Goal: Task Accomplishment & Management: Complete application form

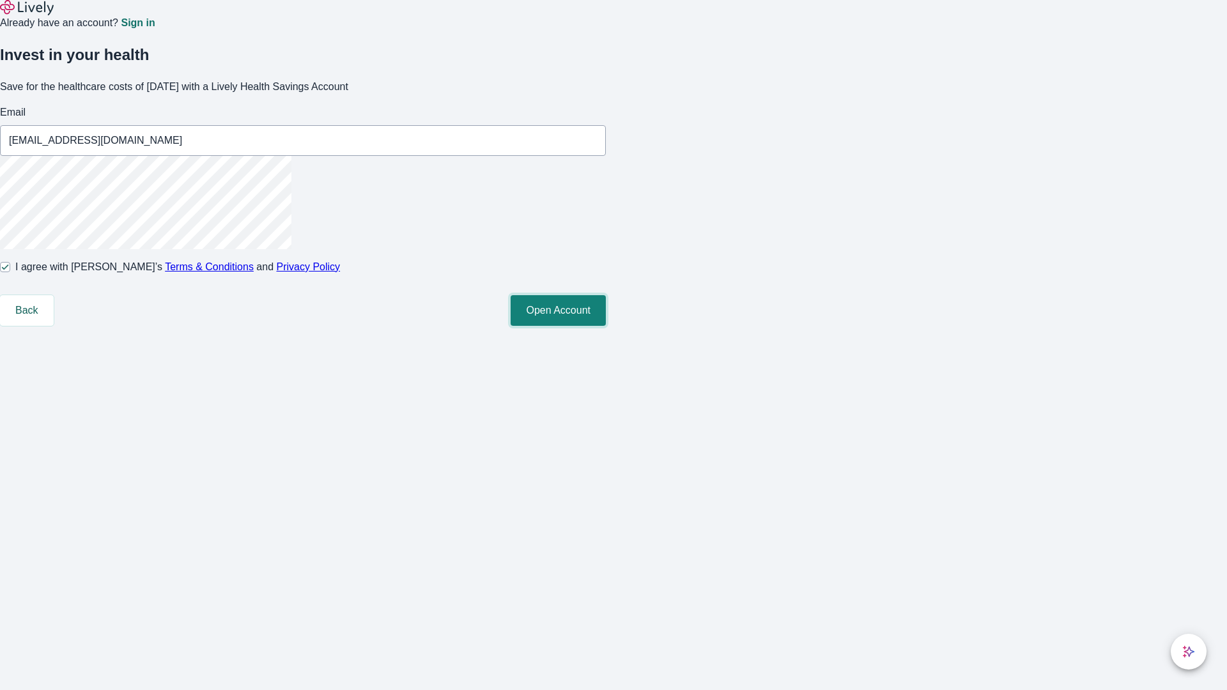
click at [606, 326] on button "Open Account" at bounding box center [558, 310] width 95 height 31
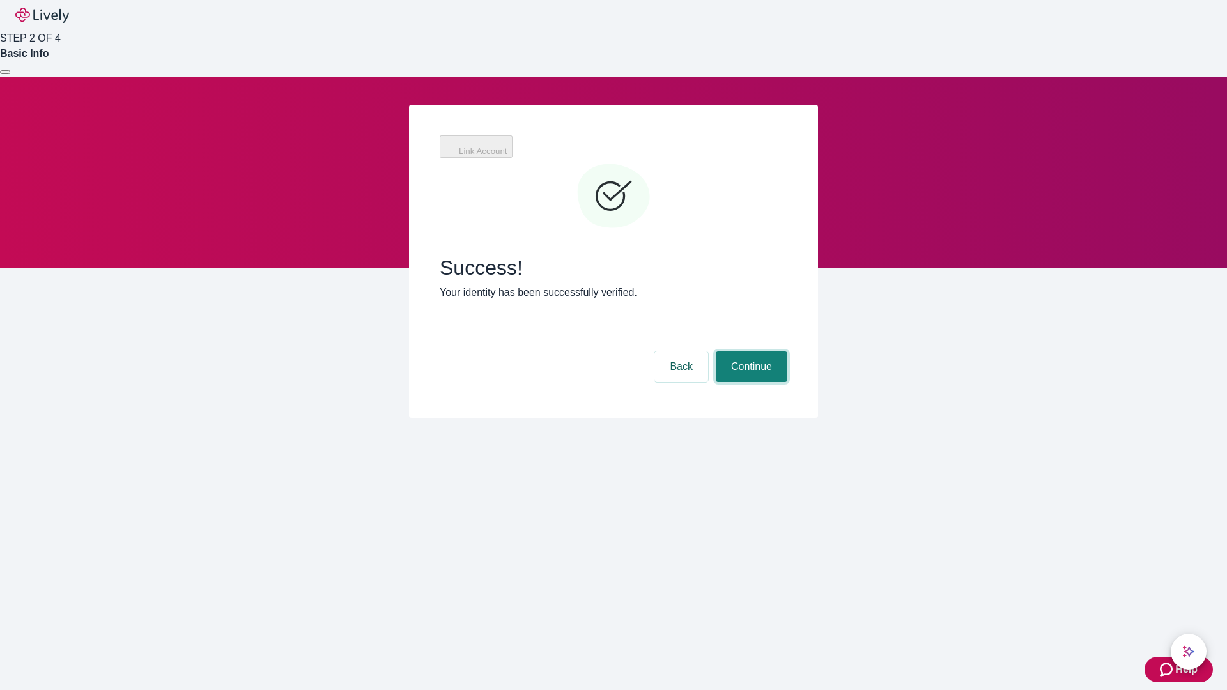
click at [750, 352] on button "Continue" at bounding box center [752, 367] width 72 height 31
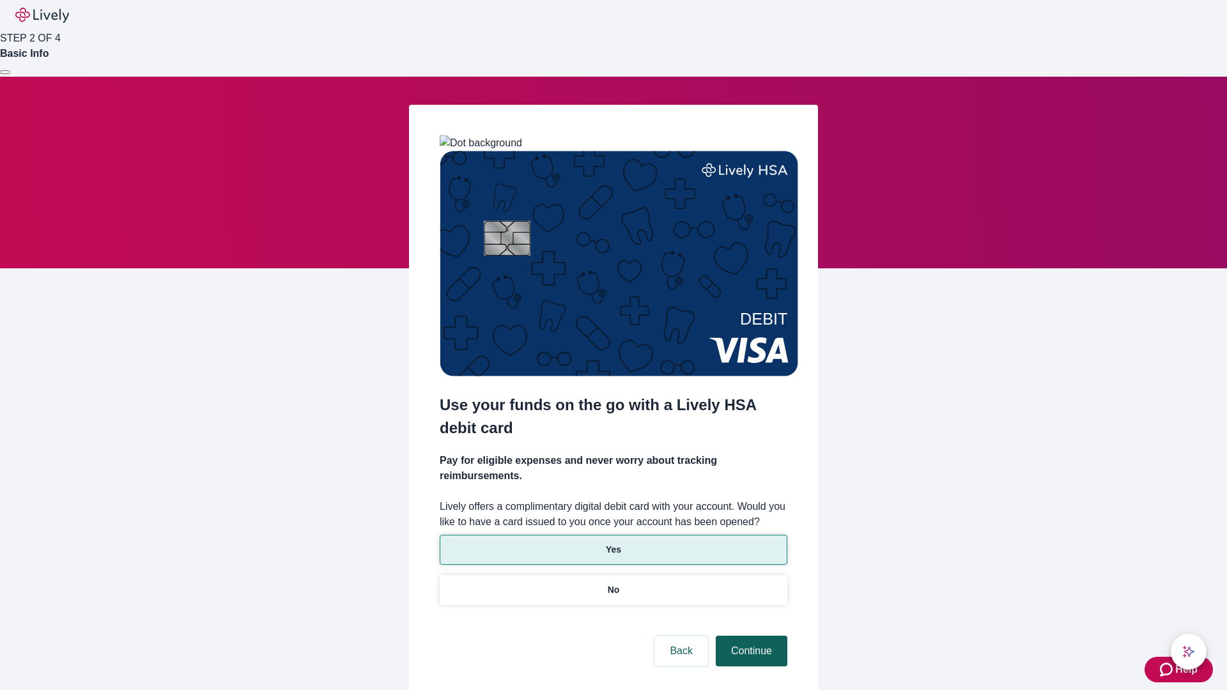
click at [613, 543] on p "Yes" at bounding box center [613, 549] width 15 height 13
click at [750, 636] on button "Continue" at bounding box center [752, 651] width 72 height 31
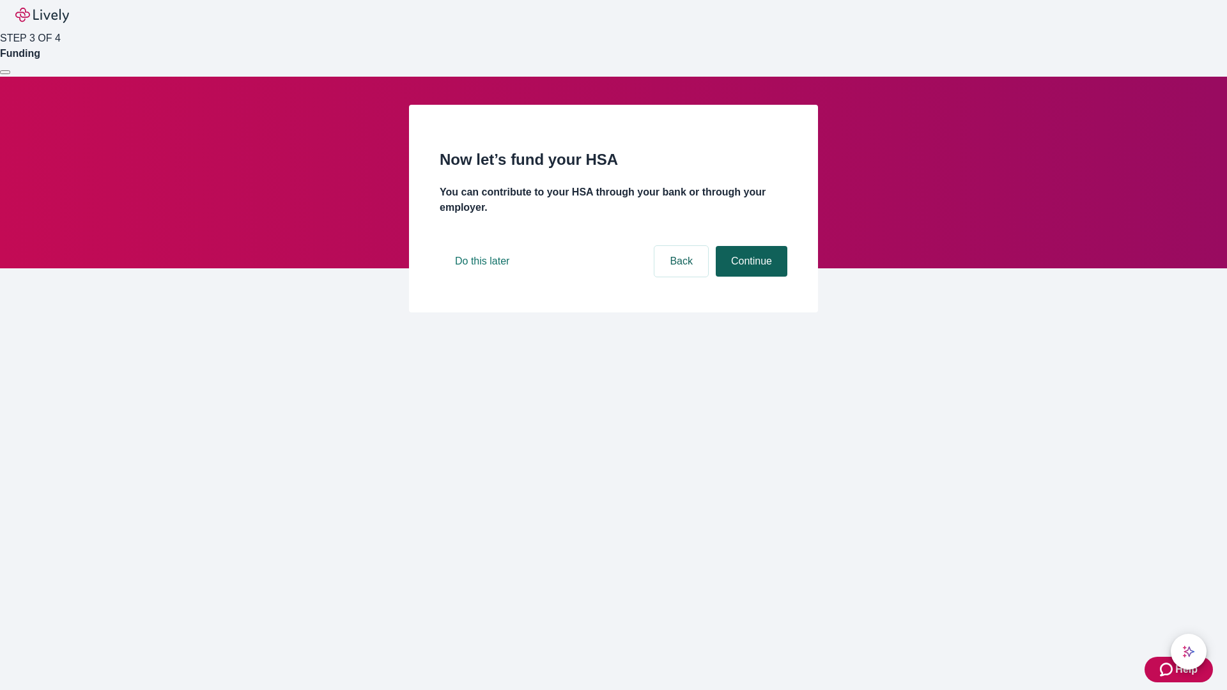
click at [750, 277] on button "Continue" at bounding box center [752, 261] width 72 height 31
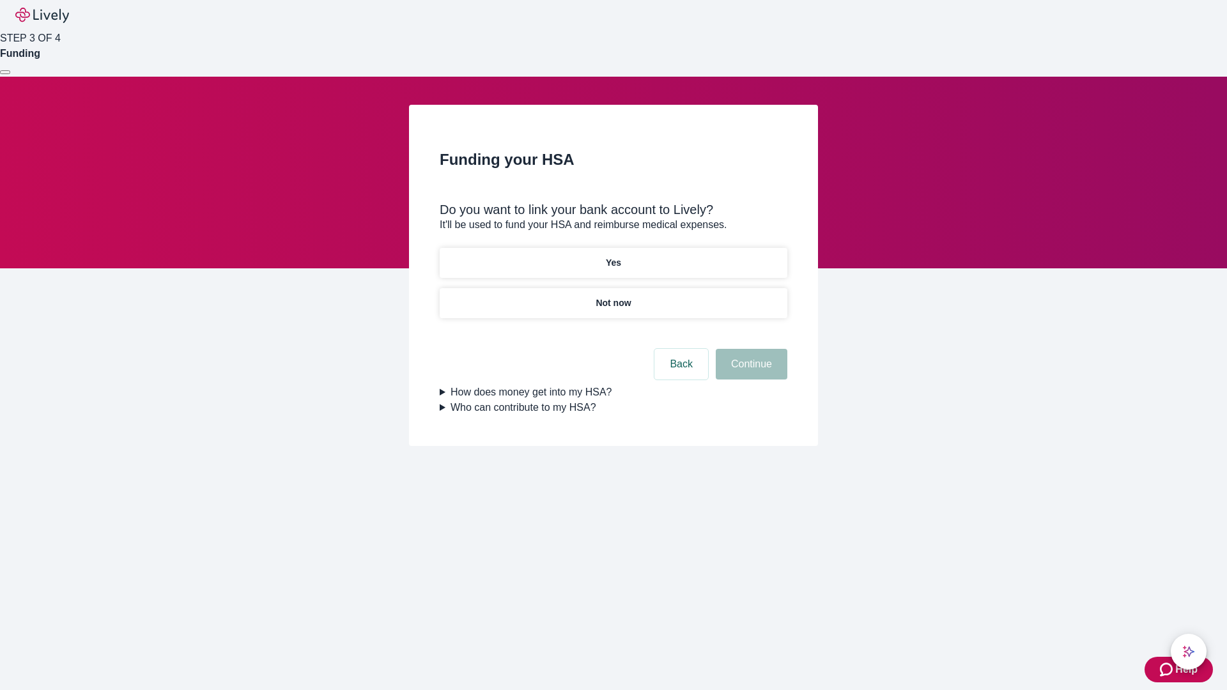
click at [613, 297] on p "Not now" at bounding box center [613, 303] width 35 height 13
click at [750, 372] on button "Continue" at bounding box center [752, 364] width 72 height 31
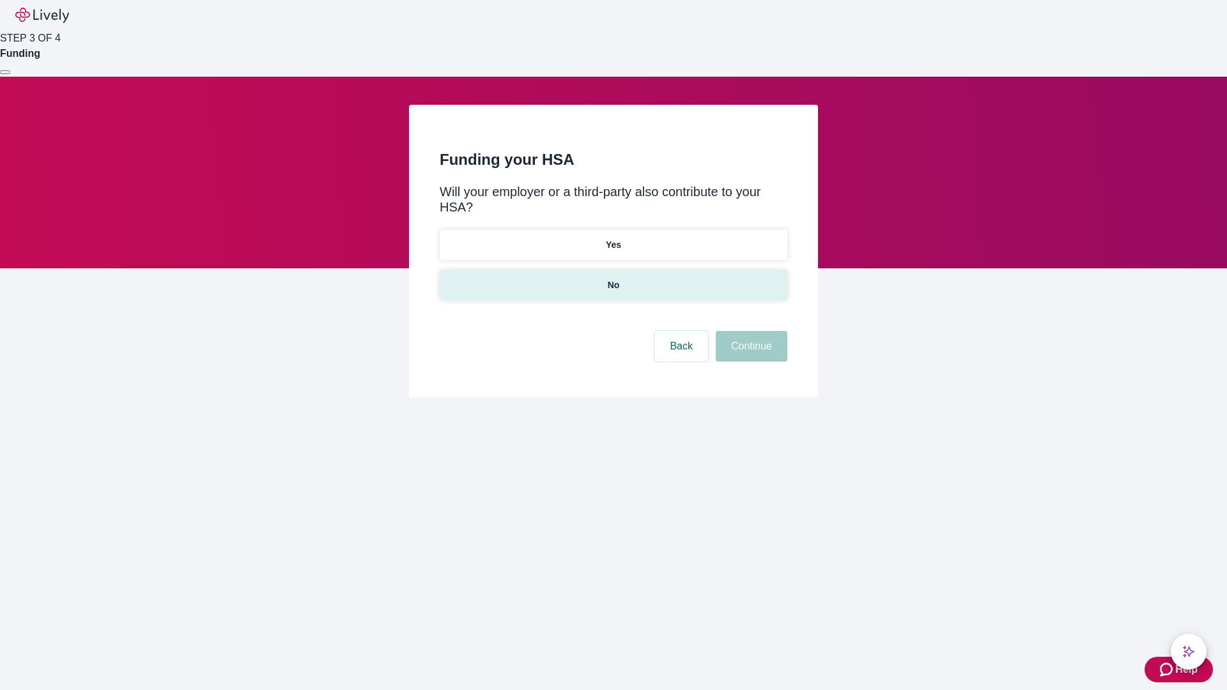
click at [613, 279] on p "No" at bounding box center [614, 285] width 12 height 13
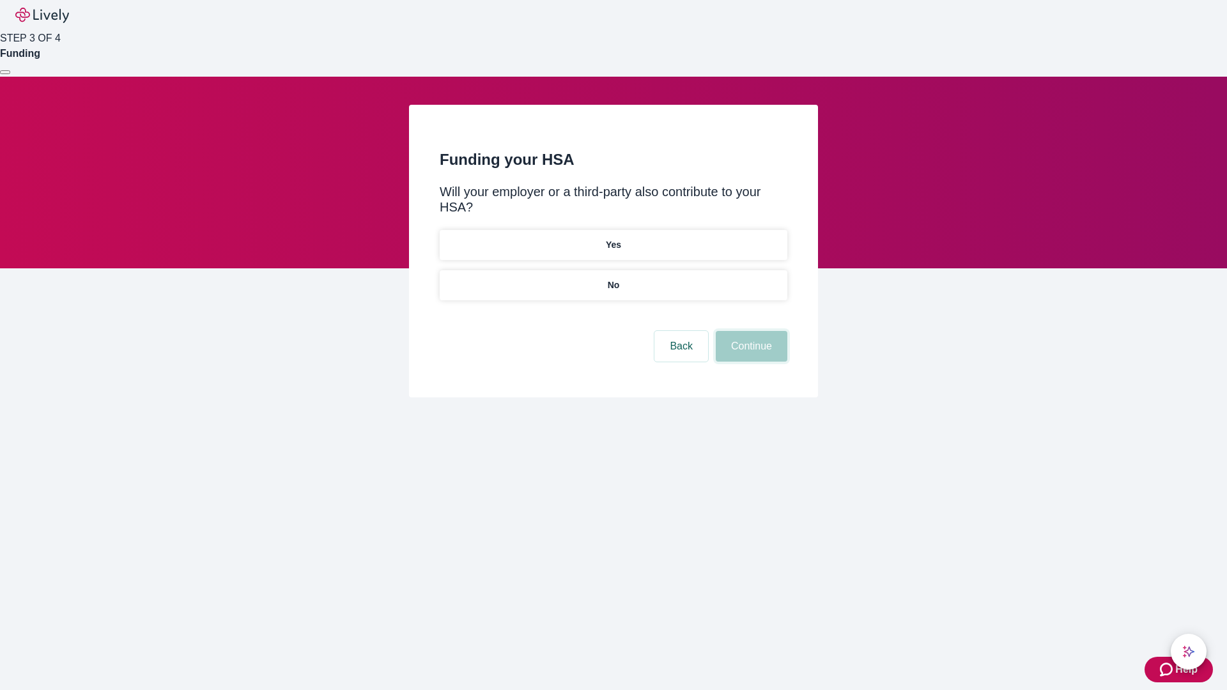
click at [750, 331] on button "Continue" at bounding box center [752, 346] width 72 height 31
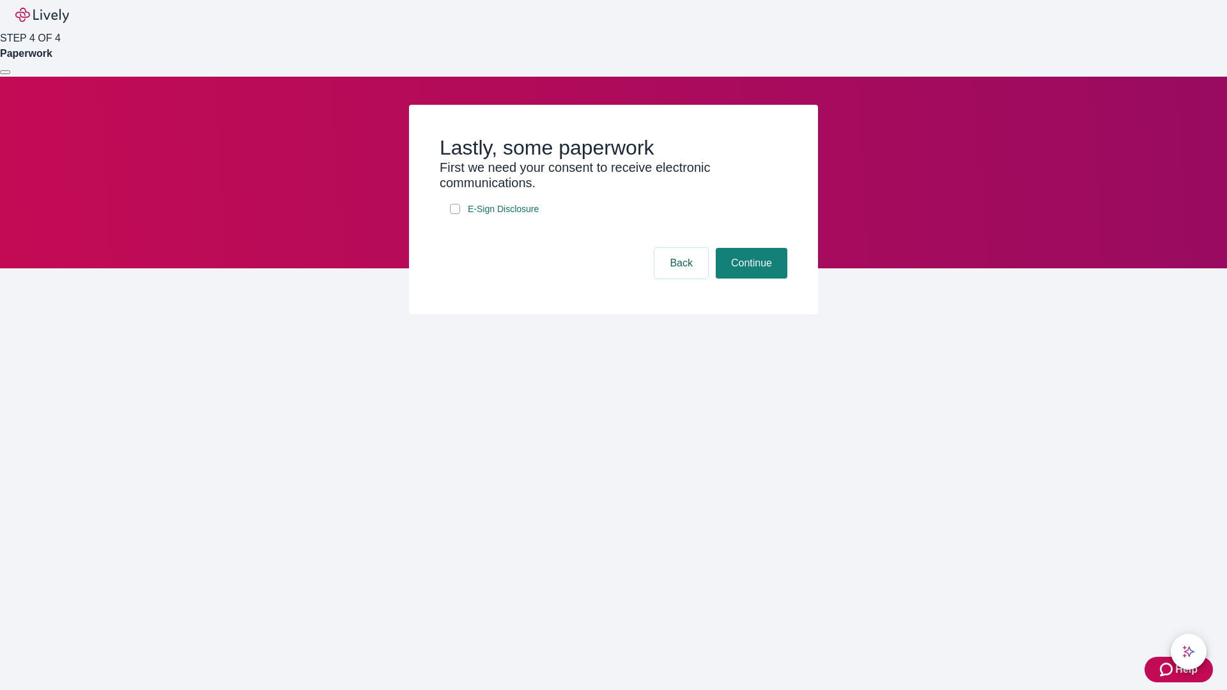
click at [455, 214] on input "E-Sign Disclosure" at bounding box center [455, 209] width 10 height 10
checkbox input "true"
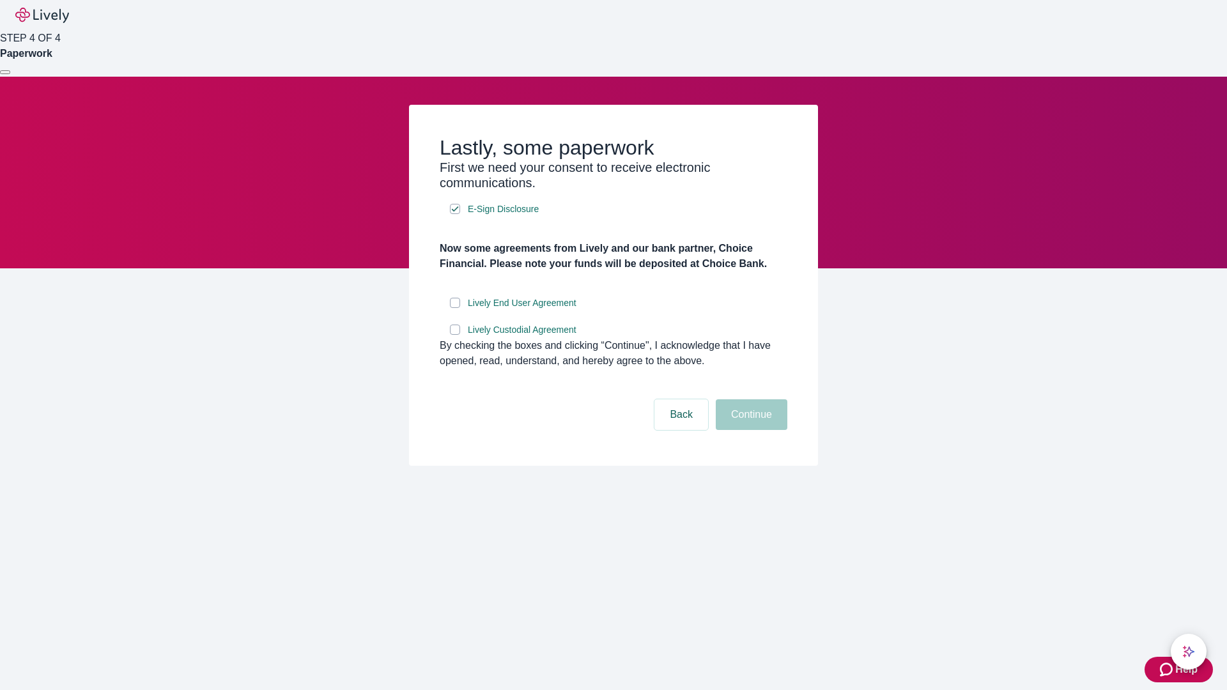
click at [455, 308] on input "Lively End User Agreement" at bounding box center [455, 303] width 10 height 10
checkbox input "true"
click at [455, 335] on input "Lively Custodial Agreement" at bounding box center [455, 330] width 10 height 10
checkbox input "true"
click at [750, 430] on button "Continue" at bounding box center [752, 414] width 72 height 31
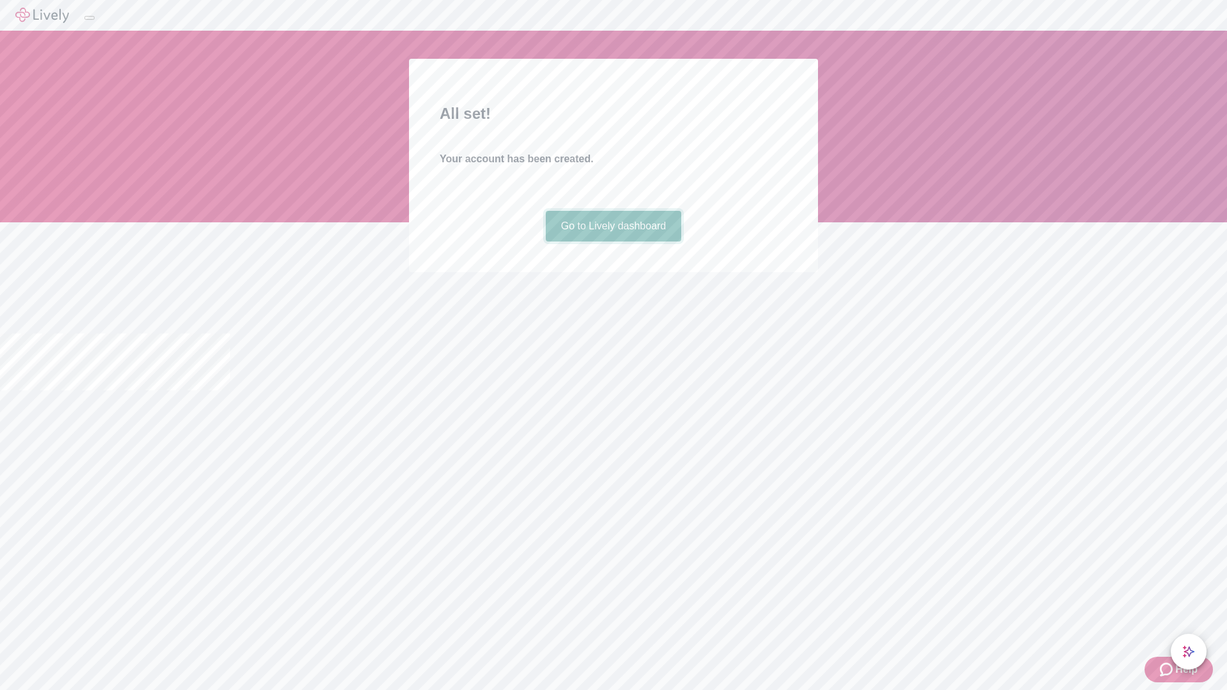
click at [613, 242] on link "Go to Lively dashboard" at bounding box center [614, 226] width 136 height 31
